Goal: Transaction & Acquisition: Book appointment/travel/reservation

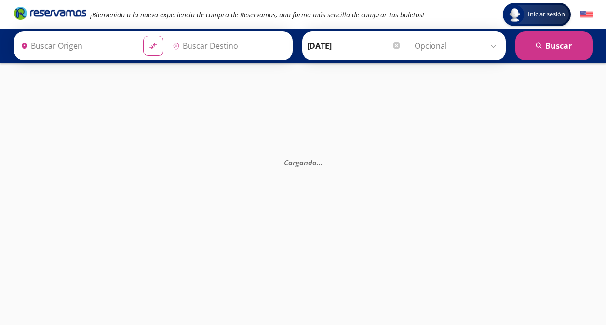
type input "[GEOGRAPHIC_DATA], [GEOGRAPHIC_DATA]"
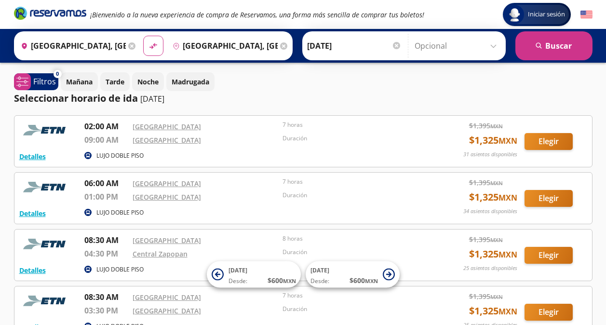
scroll to position [48, 0]
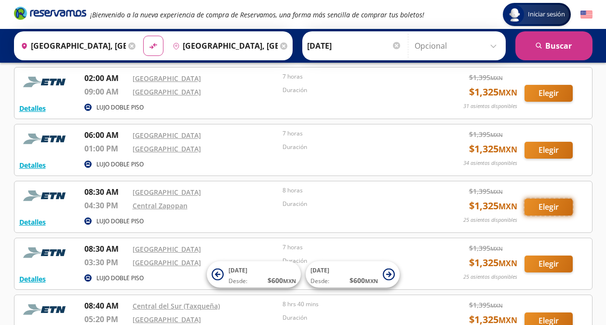
click at [559, 208] on button "Elegir" at bounding box center [549, 207] width 48 height 17
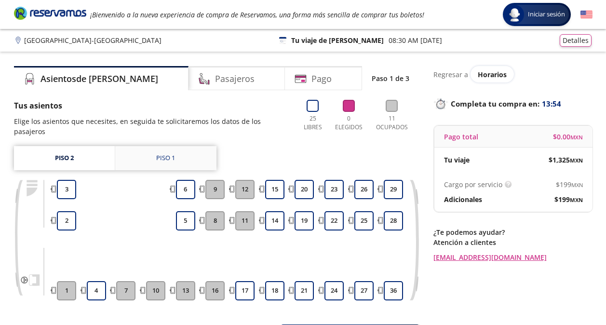
click at [175, 151] on link "Piso 1" at bounding box center [165, 158] width 101 height 24
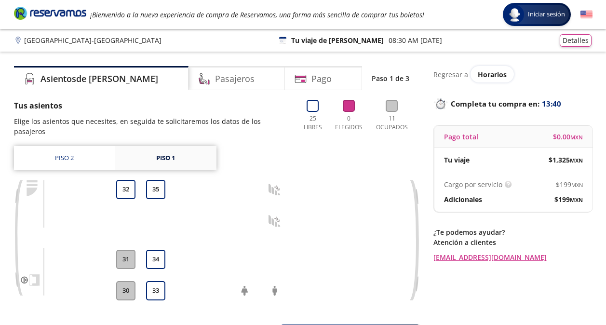
click at [173, 146] on link "Piso 1" at bounding box center [165, 158] width 101 height 24
click at [92, 149] on link "Piso 2" at bounding box center [64, 158] width 101 height 24
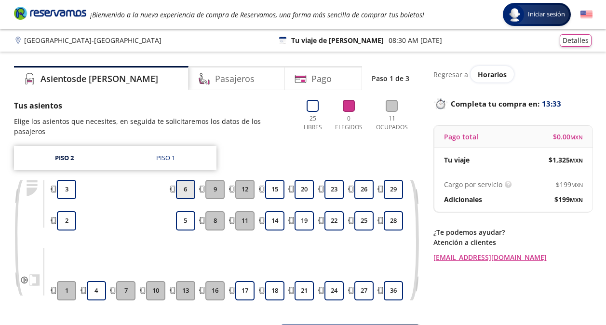
click at [184, 180] on button "6" at bounding box center [185, 189] width 19 height 19
click at [187, 214] on button "5" at bounding box center [185, 220] width 19 height 19
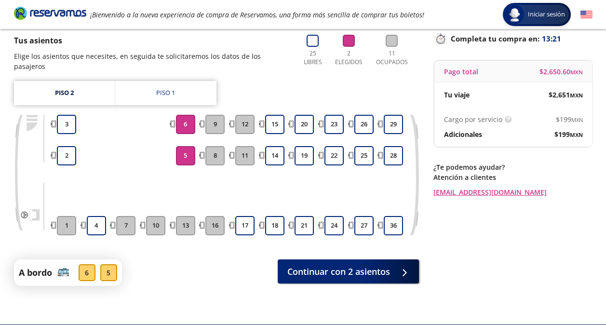
scroll to position [80, 0]
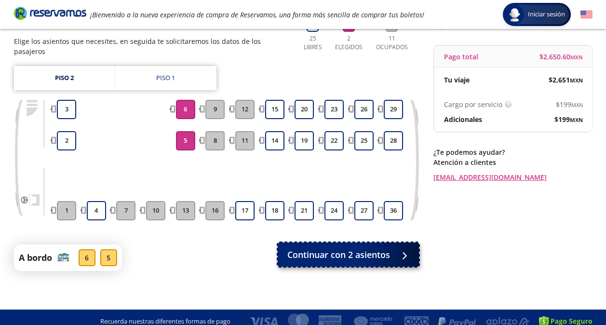
click at [370, 248] on span "Continuar con 2 asientos" at bounding box center [338, 254] width 103 height 13
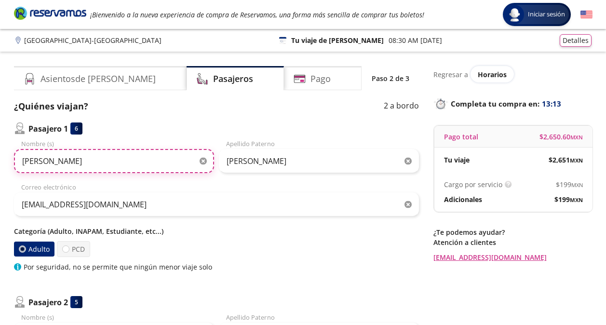
drag, startPoint x: 68, startPoint y: 161, endPoint x: 16, endPoint y: 159, distance: 52.1
click at [16, 159] on input "[PERSON_NAME]" at bounding box center [114, 161] width 200 height 24
type input "[PERSON_NAME]"
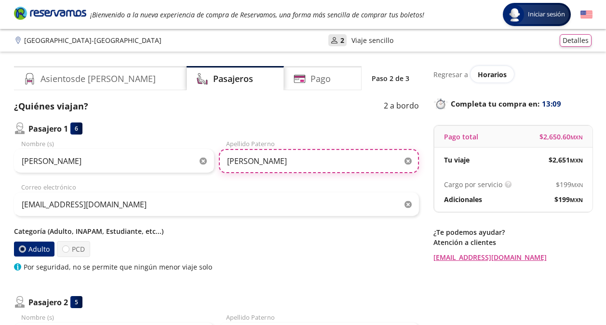
drag, startPoint x: 297, startPoint y: 161, endPoint x: 211, endPoint y: 161, distance: 85.4
click at [211, 161] on div "[PERSON_NAME] Nombre (s) [PERSON_NAME] Apellido Paterno" at bounding box center [216, 156] width 405 height 34
type input "BLANCAS TRUJILLO"
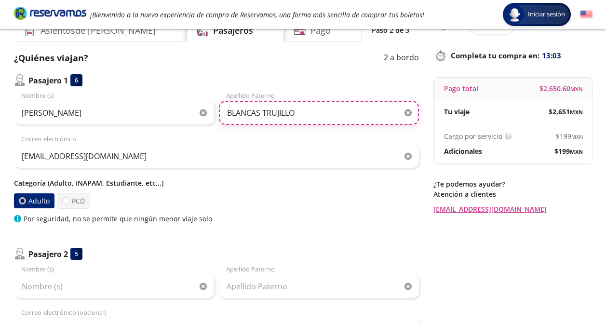
scroll to position [96, 0]
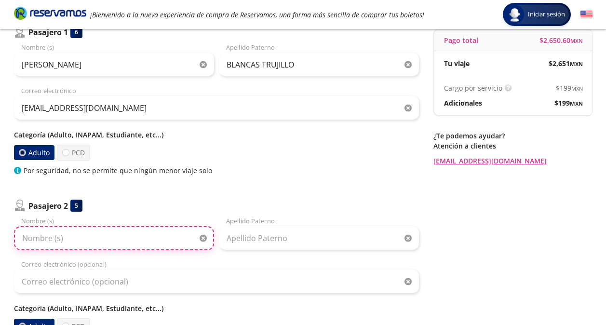
click at [150, 239] on input "Nombre (s)" at bounding box center [114, 238] width 200 height 24
type input "[PERSON_NAME]"
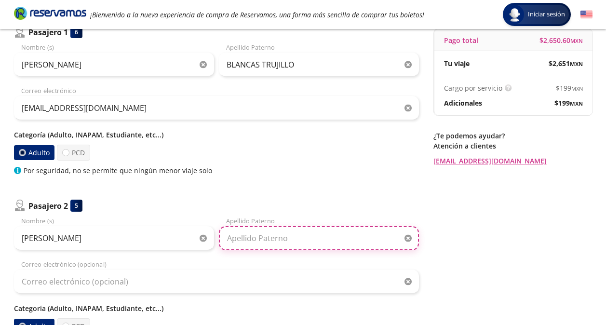
type input "[PERSON_NAME]"
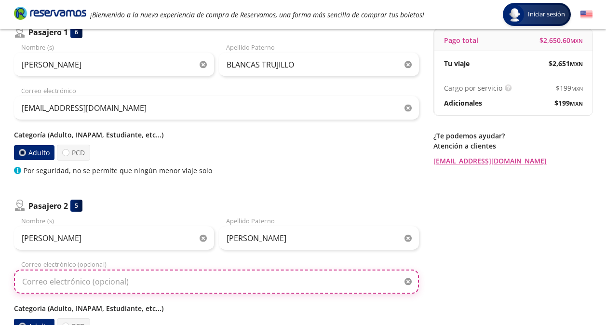
type input "[EMAIL_ADDRESS][DOMAIN_NAME]"
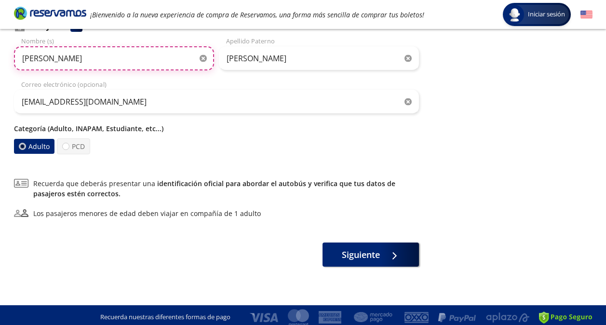
scroll to position [281, 0]
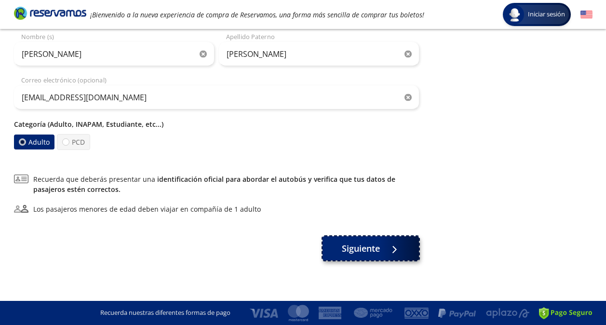
click at [363, 246] on span "Siguiente" at bounding box center [361, 248] width 38 height 13
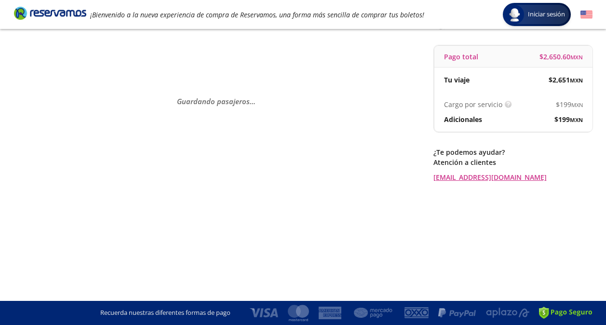
scroll to position [0, 0]
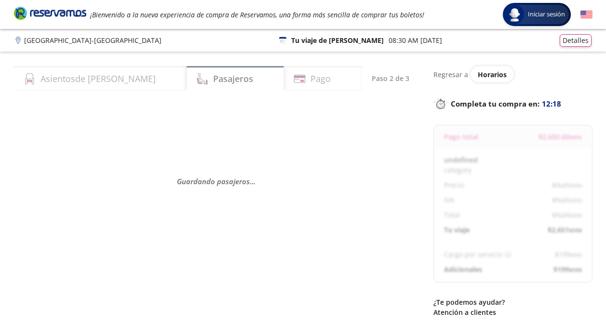
select select "MX"
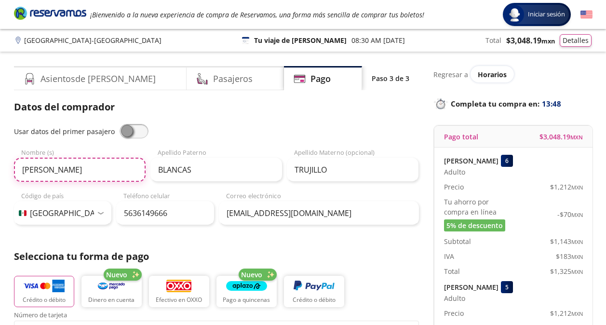
drag, startPoint x: 73, startPoint y: 172, endPoint x: 16, endPoint y: 171, distance: 56.9
click at [16, 171] on input "[PERSON_NAME]" at bounding box center [80, 170] width 132 height 24
click at [54, 166] on input "[PERSON_NAME]" at bounding box center [80, 170] width 132 height 24
type input "C"
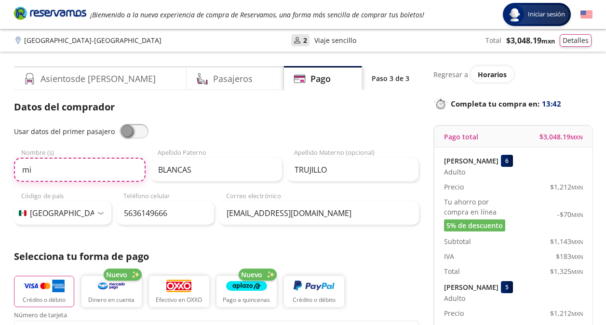
type input "[PERSON_NAME]"
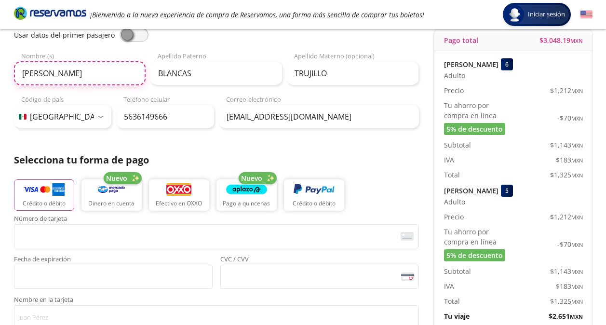
scroll to position [145, 0]
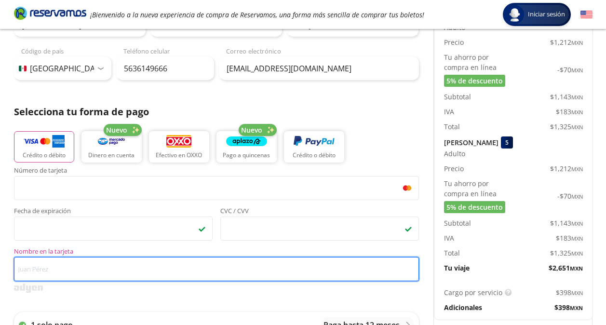
click at [152, 268] on input "Nombre en la tarjeta" at bounding box center [216, 269] width 405 height 24
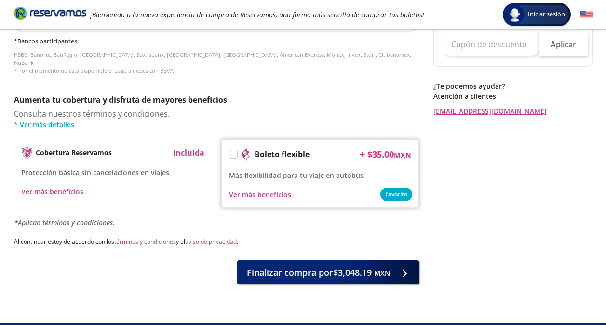
scroll to position [466, 0]
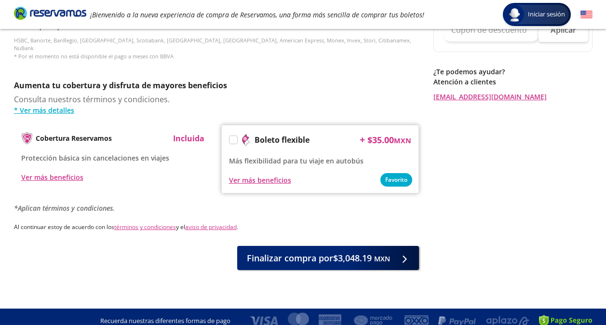
type input "[PERSON_NAME]"
drag, startPoint x: 606, startPoint y: 238, endPoint x: 606, endPoint y: 211, distance: 27.0
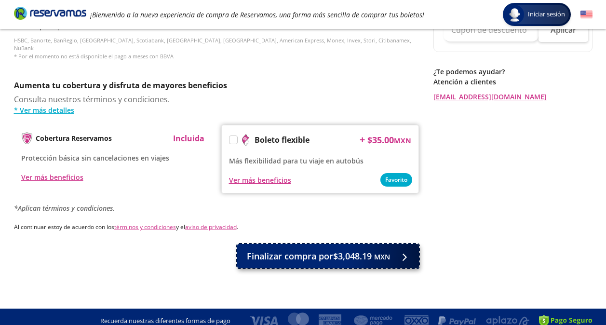
click at [329, 250] on span "Finalizar compra por $3,048.19 MXN" at bounding box center [318, 256] width 143 height 13
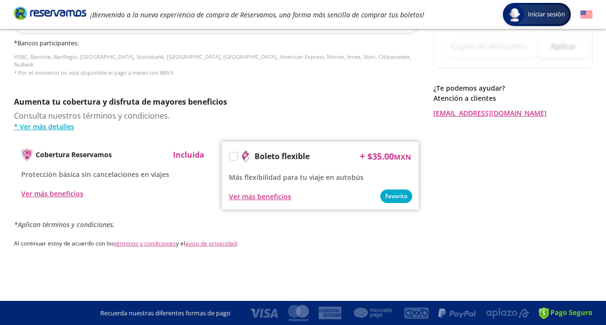
scroll to position [0, 0]
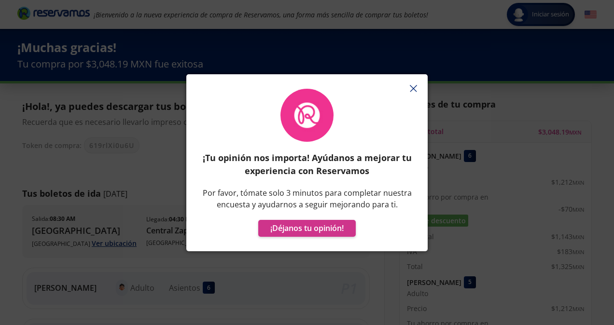
drag, startPoint x: 365, startPoint y: 247, endPoint x: 216, endPoint y: 249, distance: 149.1
click at [416, 87] on icon "button" at bounding box center [413, 88] width 7 height 7
